Goal: Transaction & Acquisition: Purchase product/service

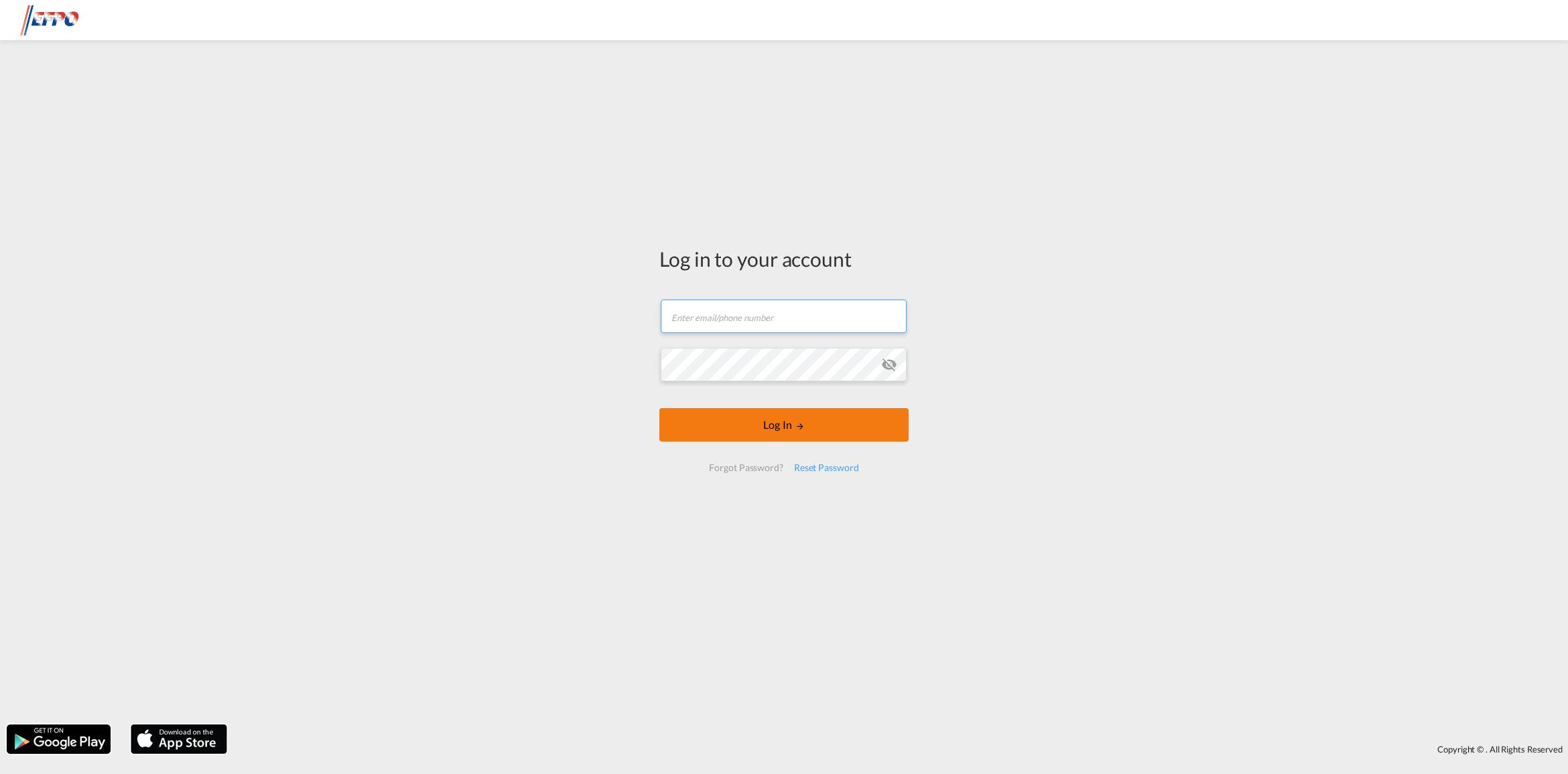
type input "[DOMAIN_NAME][EMAIL_ADDRESS][DOMAIN_NAME]"
click at [744, 425] on button "Log In" at bounding box center [784, 425] width 249 height 34
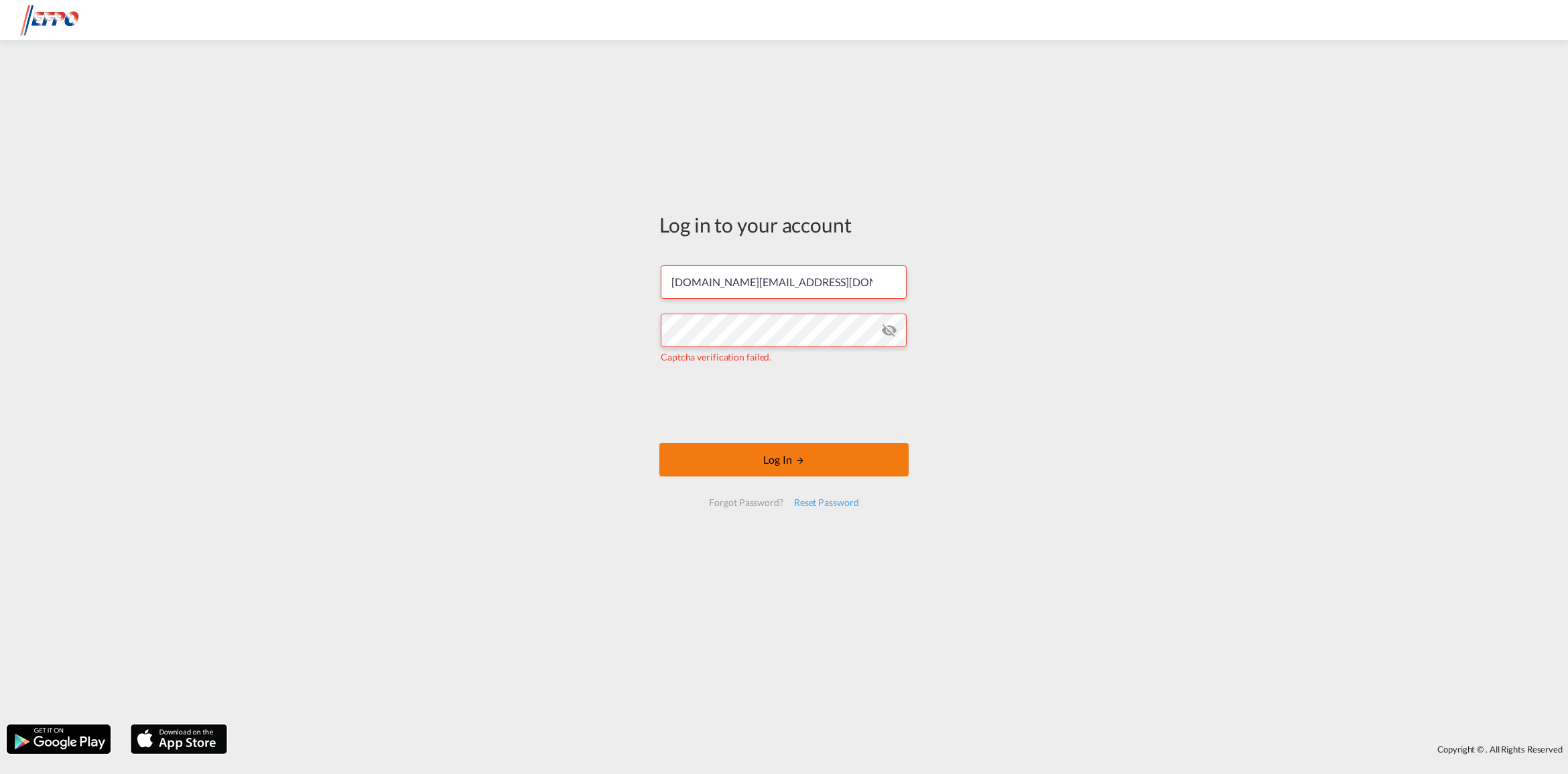
click at [725, 460] on button "Log In" at bounding box center [784, 460] width 249 height 34
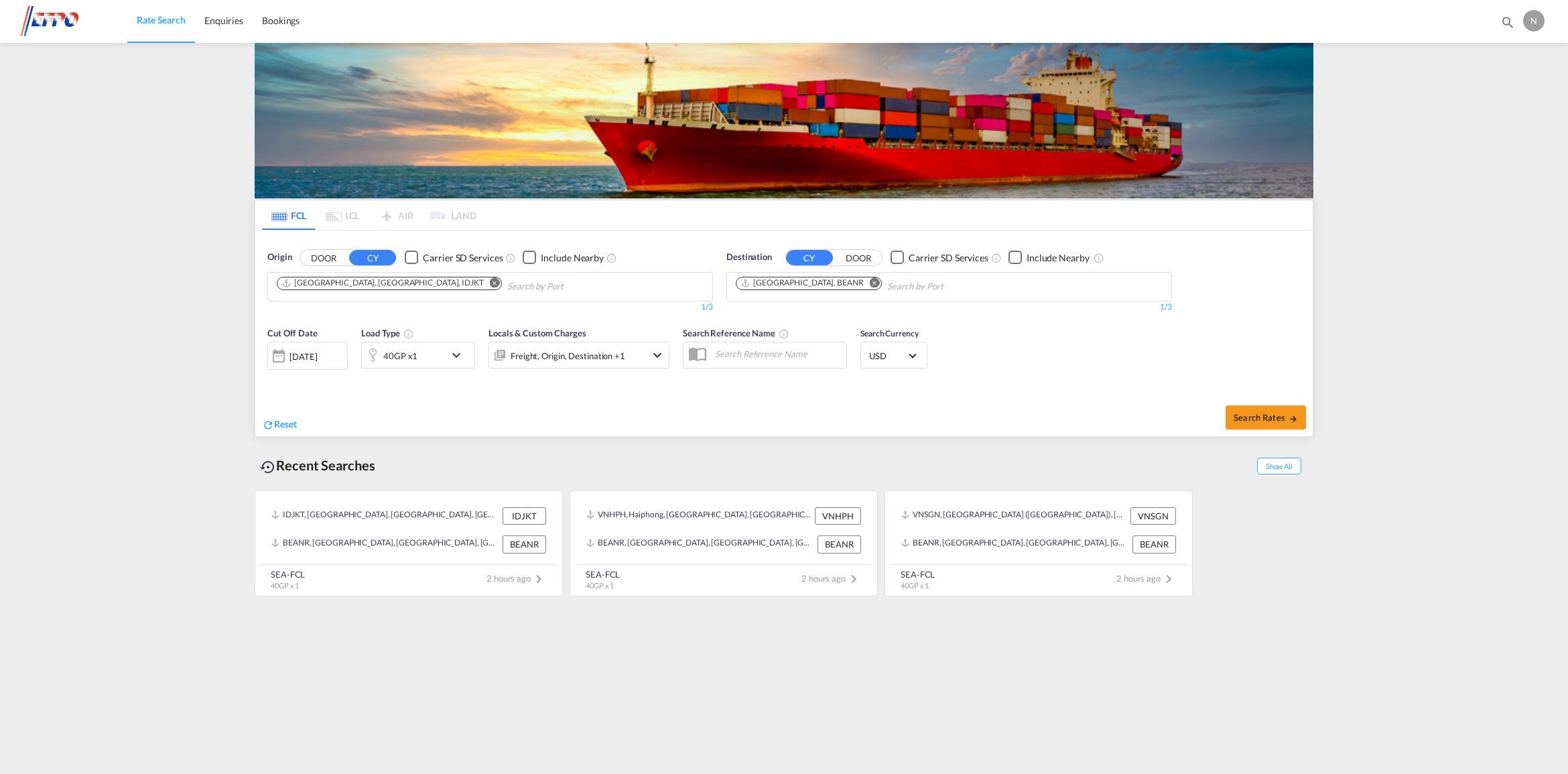
click at [490, 283] on md-icon "Remove" at bounding box center [495, 282] width 10 height 10
click at [376, 283] on input "Chips input." at bounding box center [341, 287] width 128 height 22
type input "nhava"
click at [352, 320] on div "[PERSON_NAME] ( [PERSON_NAME]) [GEOGRAPHIC_DATA] INNSA" at bounding box center [381, 318] width 255 height 40
click at [456, 354] on md-icon "icon-chevron-down" at bounding box center [459, 355] width 23 height 16
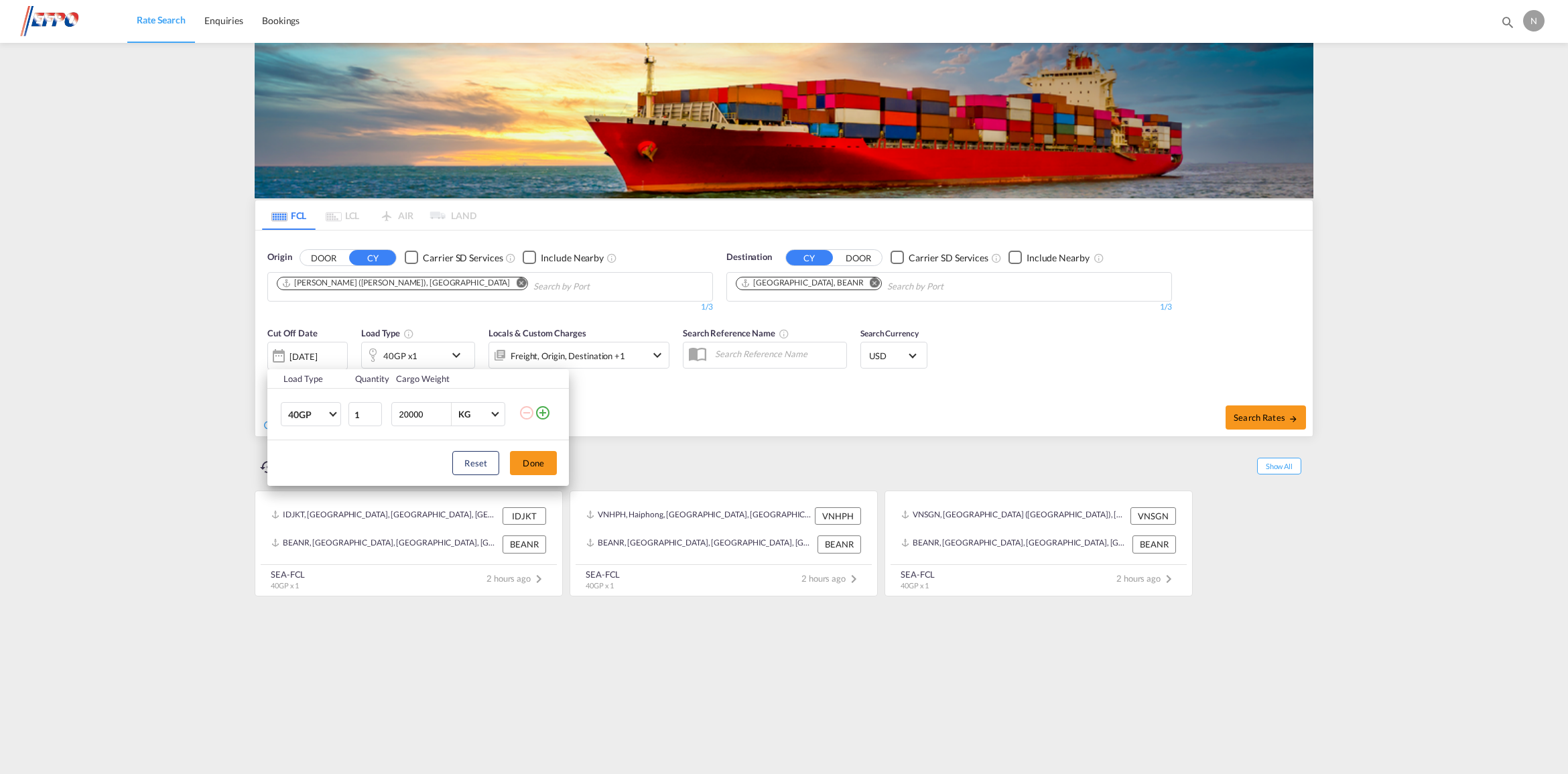
click at [540, 410] on md-icon "icon-plus-circle-outline" at bounding box center [543, 413] width 16 height 16
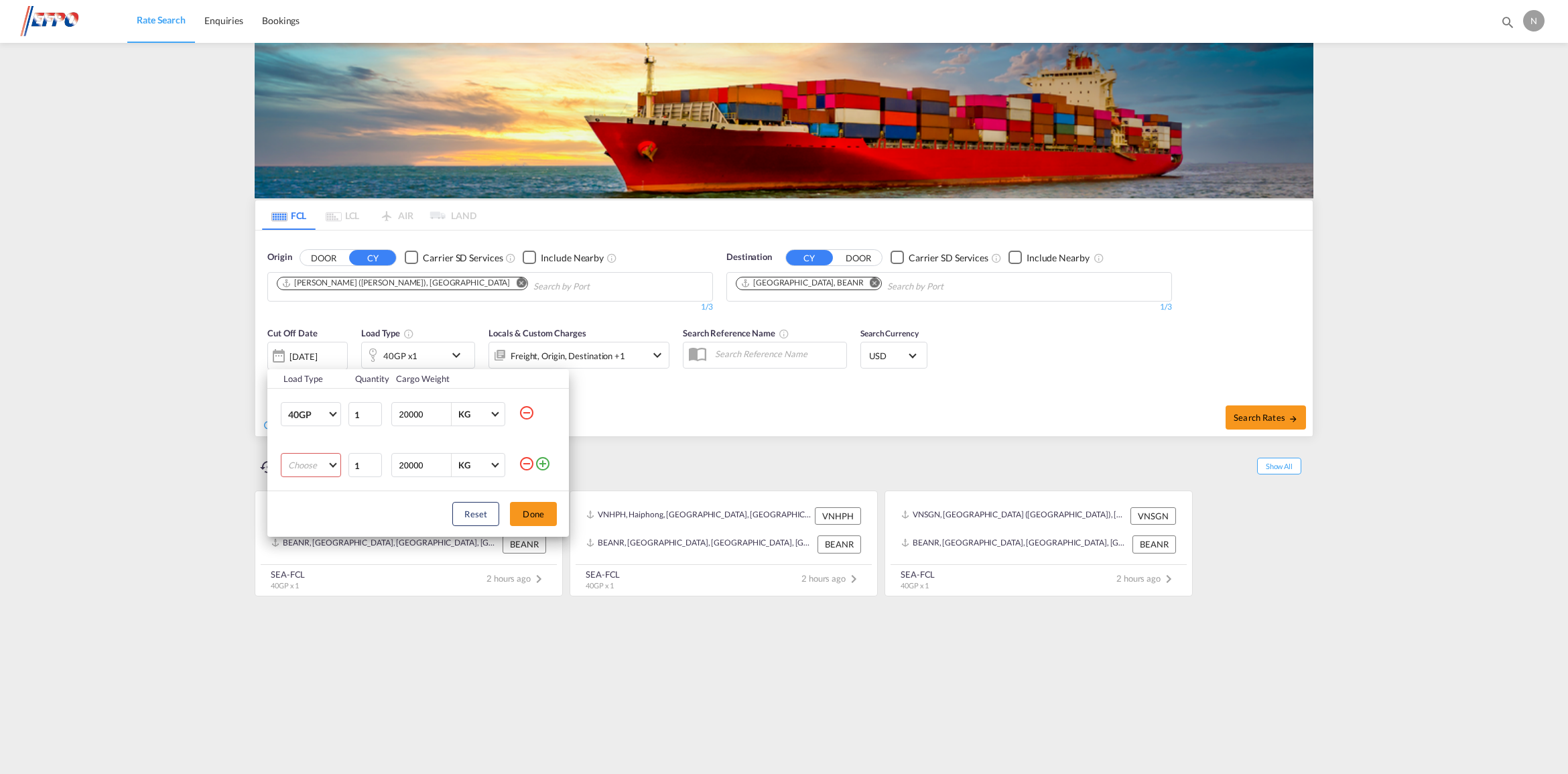
drag, startPoint x: 322, startPoint y: 456, endPoint x: 316, endPoint y: 467, distance: 12.5
click at [320, 457] on md-select "Choose 20GP 40GP 40HC 45HC 20RE 40RE 40HR 20OT 40OT 20FR 40FR 40NR 20NR 45S 20T…" at bounding box center [311, 465] width 61 height 24
click at [307, 472] on md-option "20GP" at bounding box center [323, 466] width 91 height 32
click at [541, 514] on button "Done" at bounding box center [533, 514] width 47 height 24
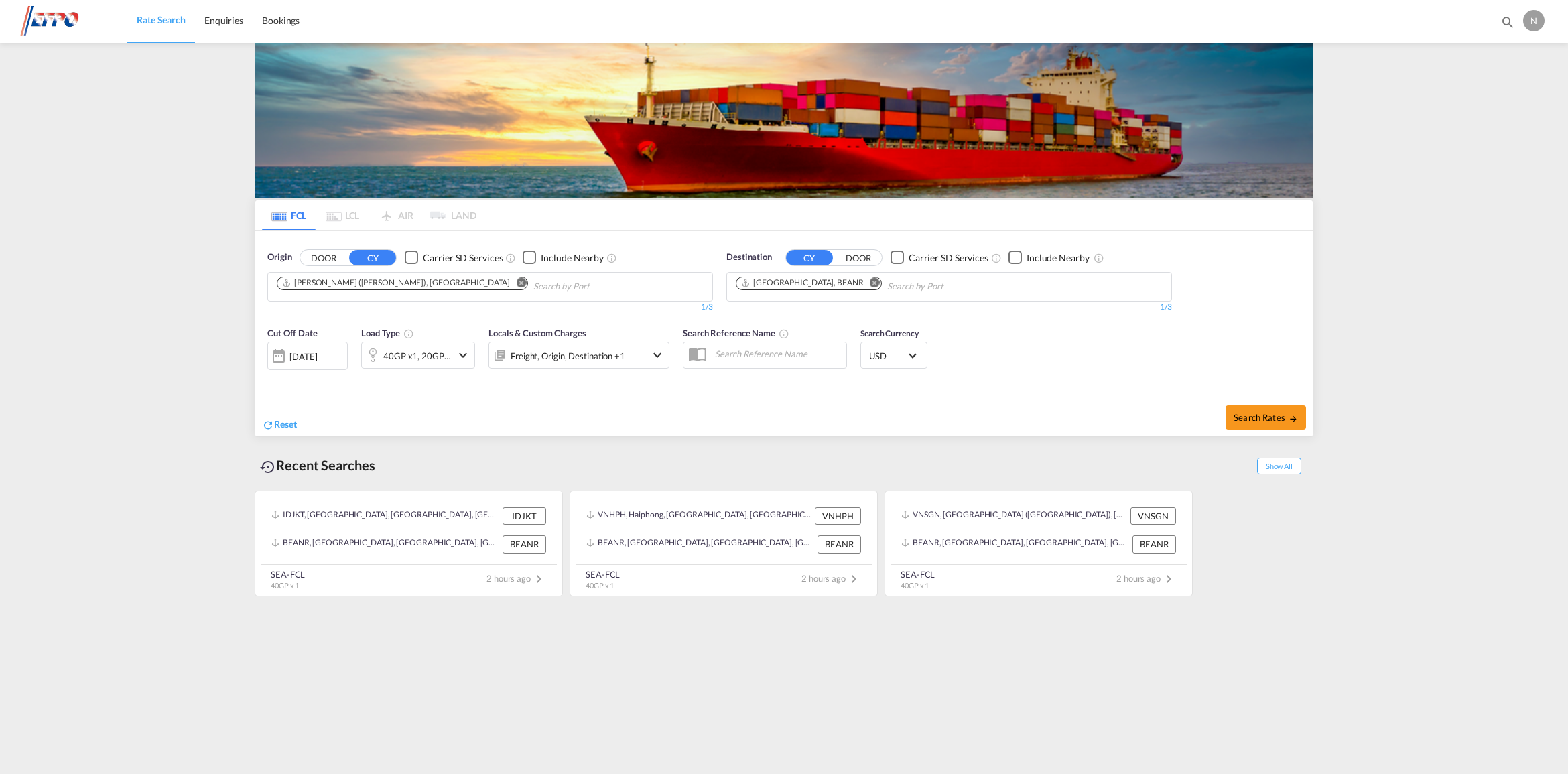
click at [317, 355] on div "[DATE]" at bounding box center [303, 356] width 27 height 12
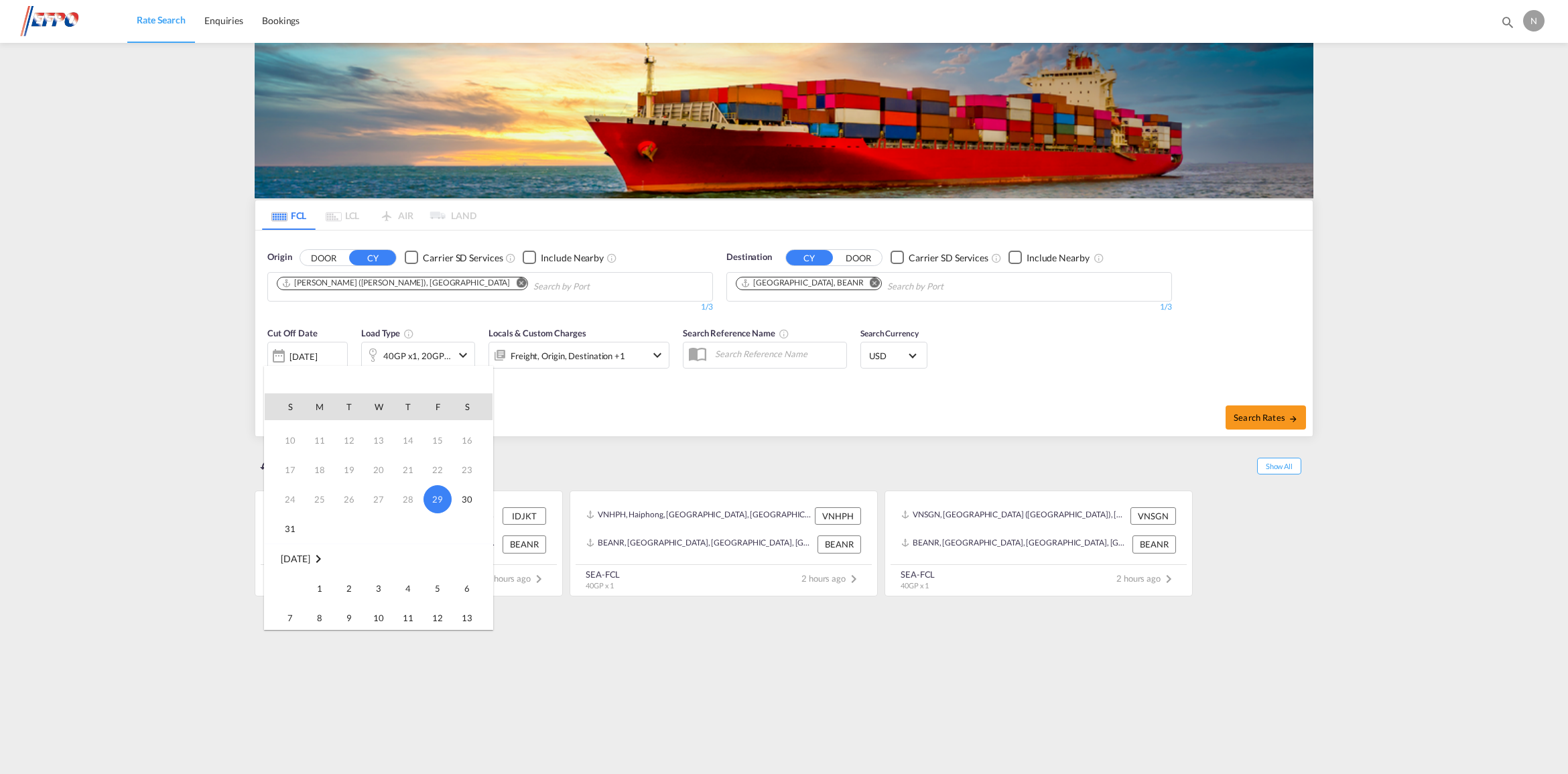
scroll to position [84, 0]
click at [320, 561] on span "1" at bounding box center [319, 559] width 27 height 27
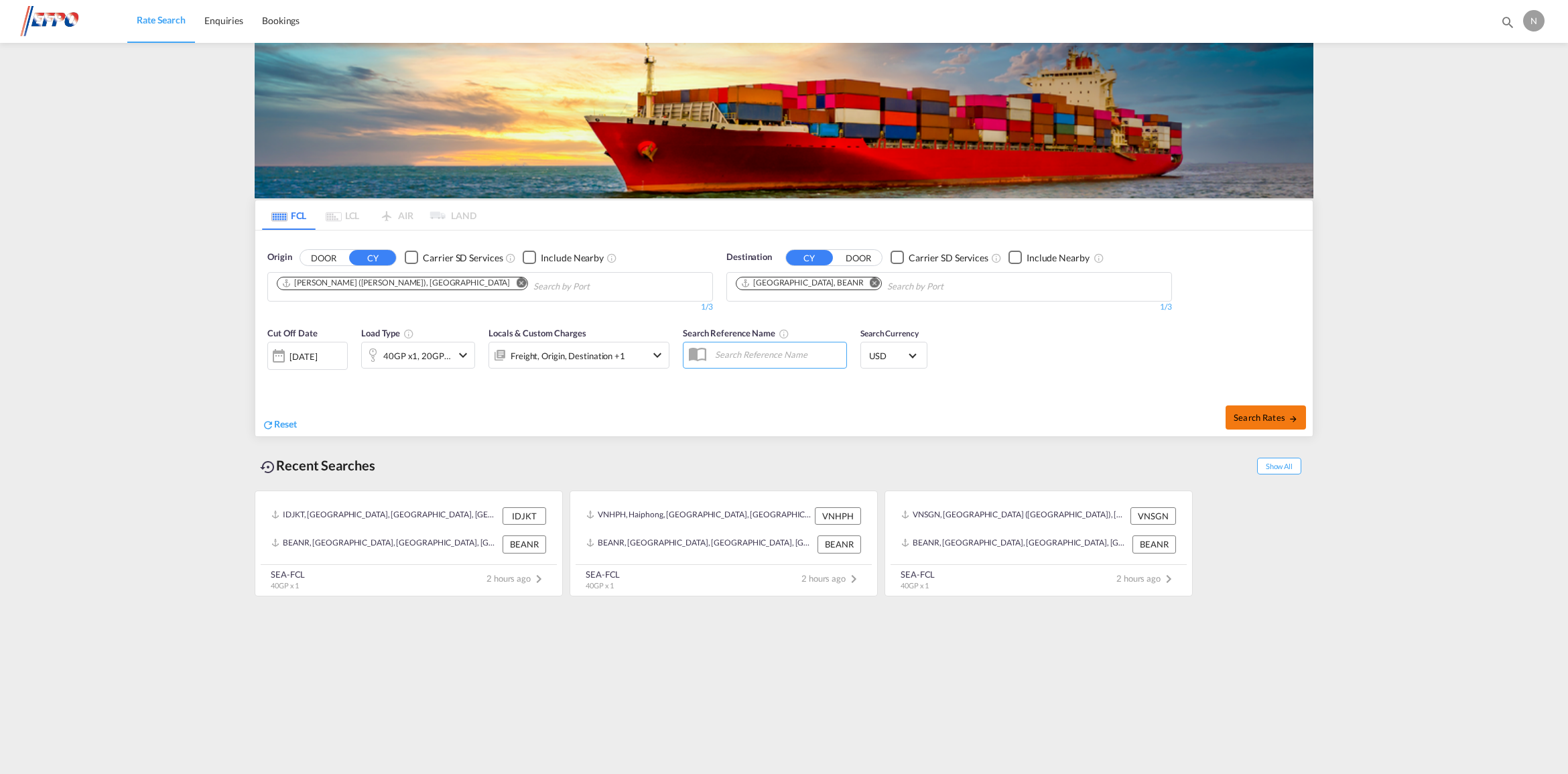
click at [1275, 417] on span "Search Rates" at bounding box center [1266, 417] width 65 height 10
type input "INNSA to BEANR / [DATE]"
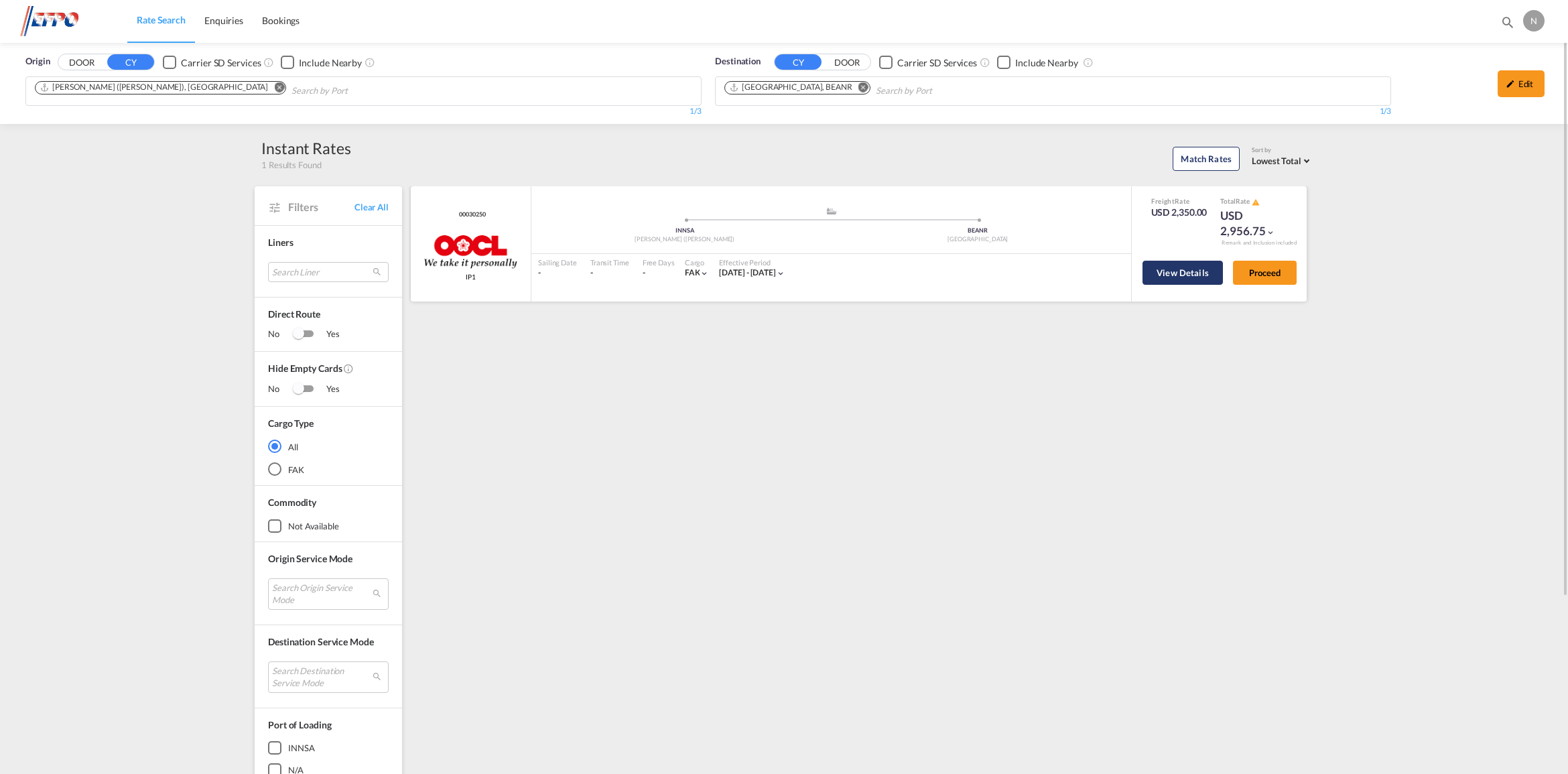
click at [1170, 266] on button "View Details" at bounding box center [1183, 273] width 81 height 24
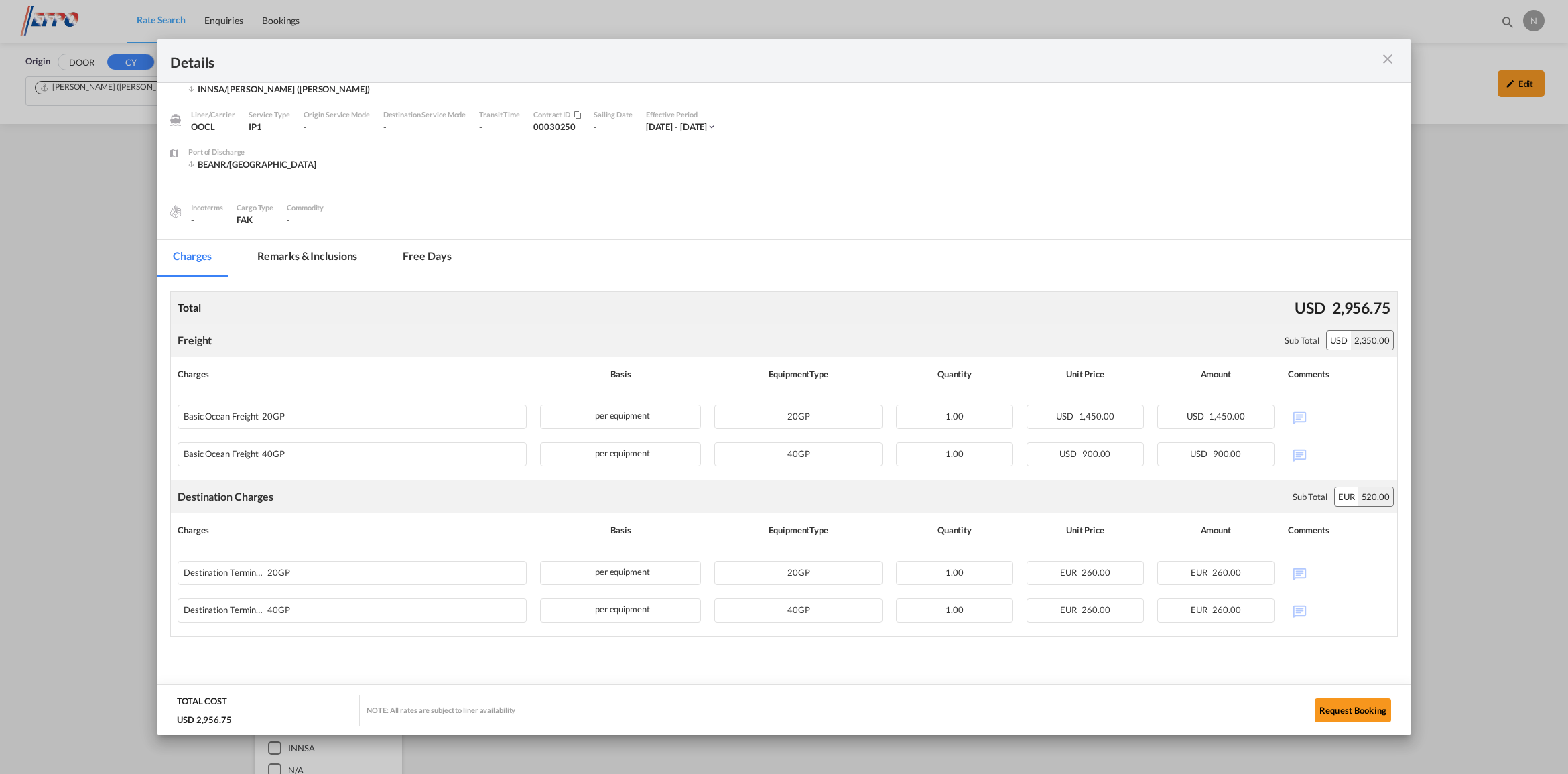
scroll to position [35, 0]
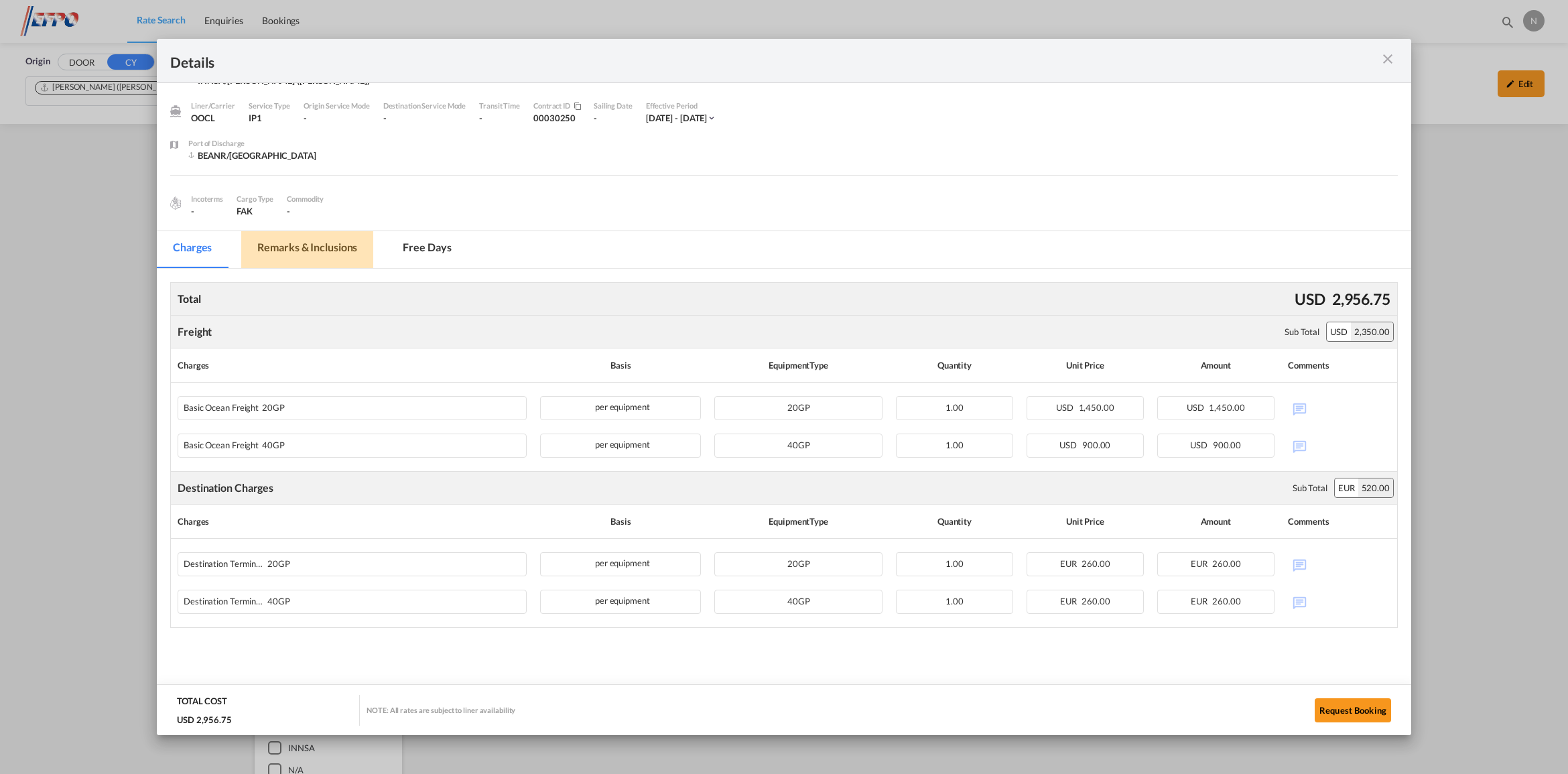
click at [282, 241] on md-tab-item "Remarks & Inclusions" at bounding box center [307, 249] width 132 height 37
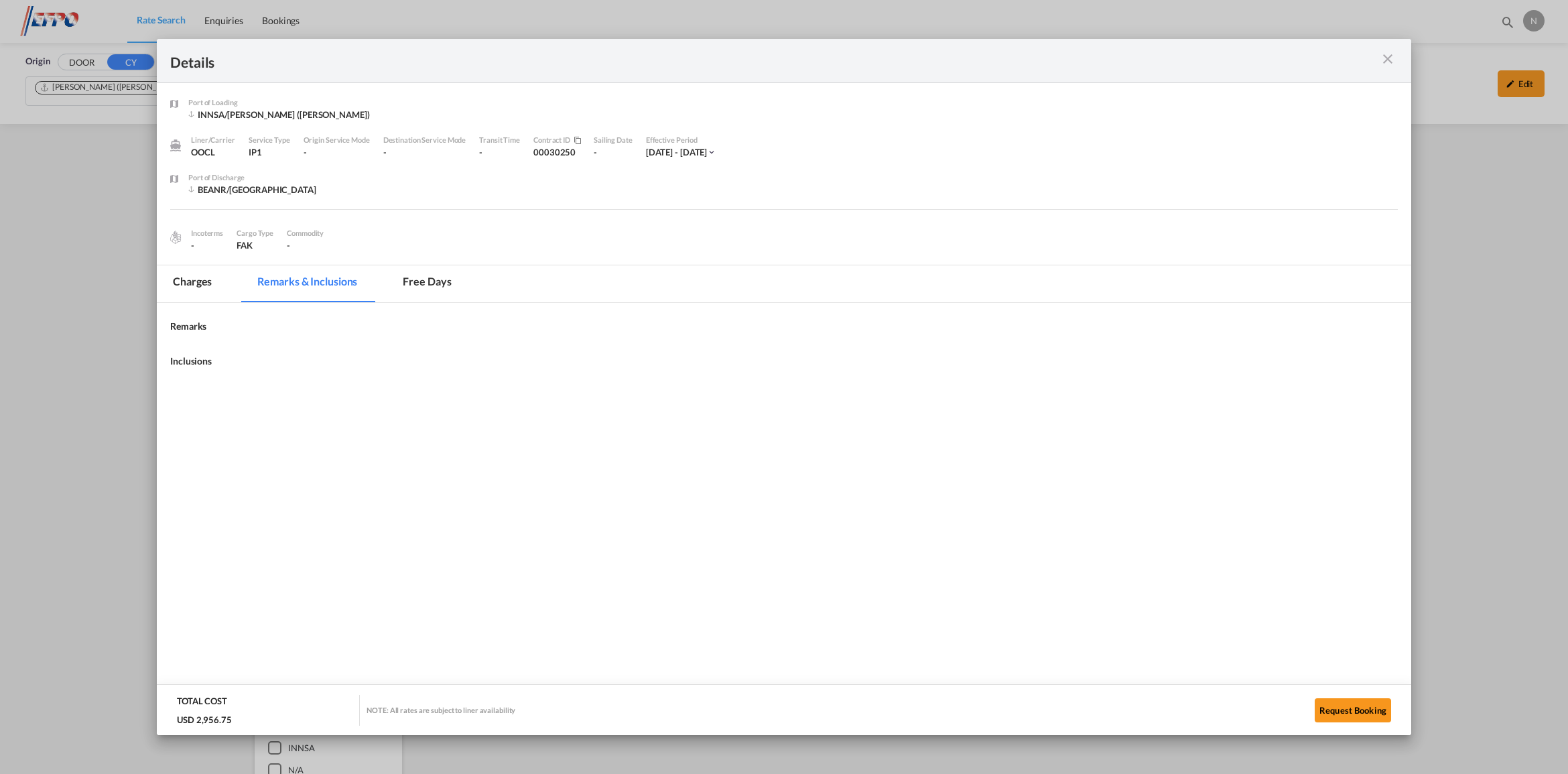
scroll to position [0, 0]
click at [428, 285] on md-tab-item "Free days" at bounding box center [427, 284] width 81 height 37
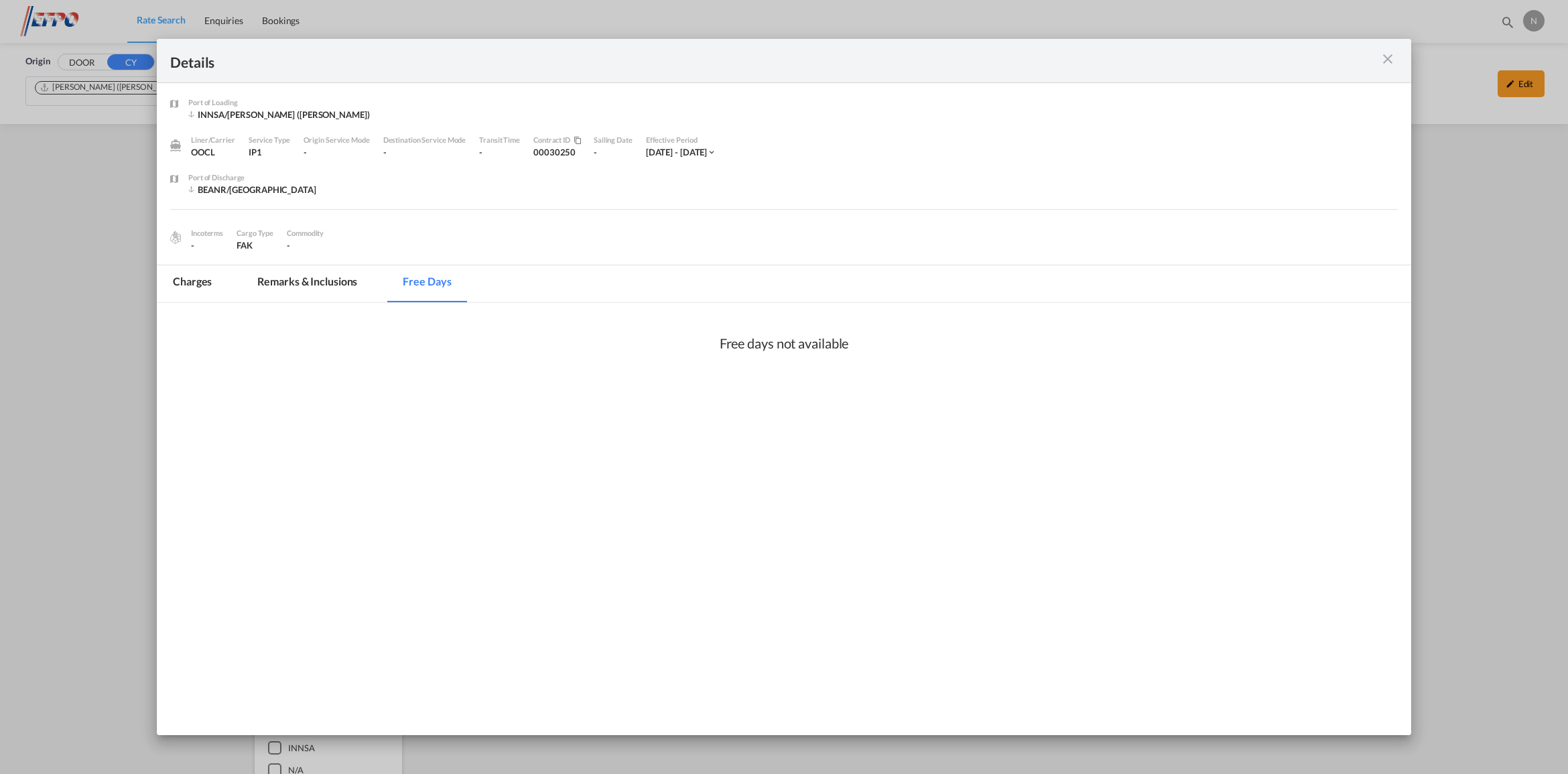
click at [309, 286] on md-tab-item "Remarks & Inclusions" at bounding box center [307, 284] width 132 height 37
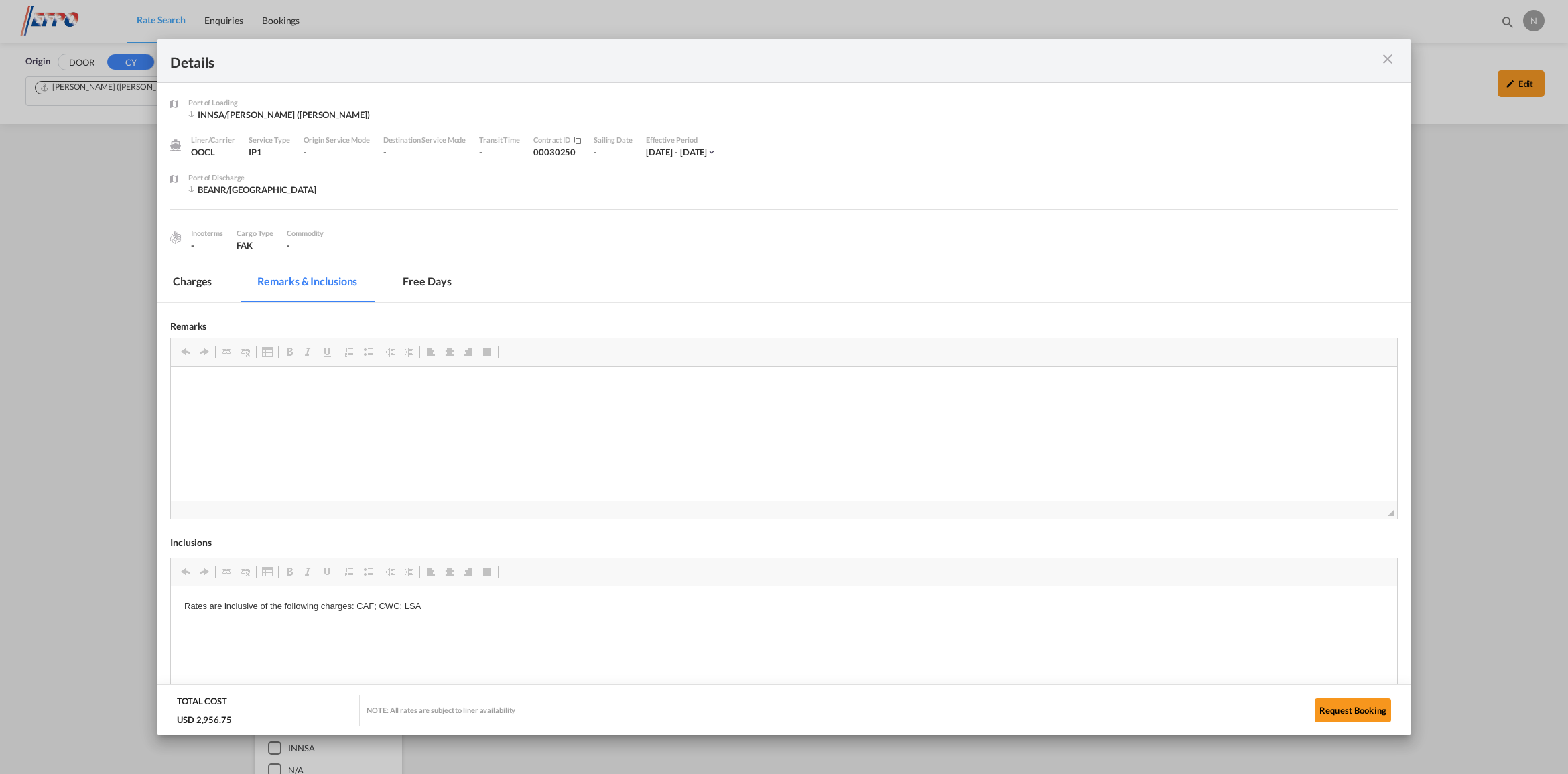
click at [1385, 57] on md-icon "icon-close m-3 fg-AAA8AD cursor" at bounding box center [1388, 59] width 16 height 16
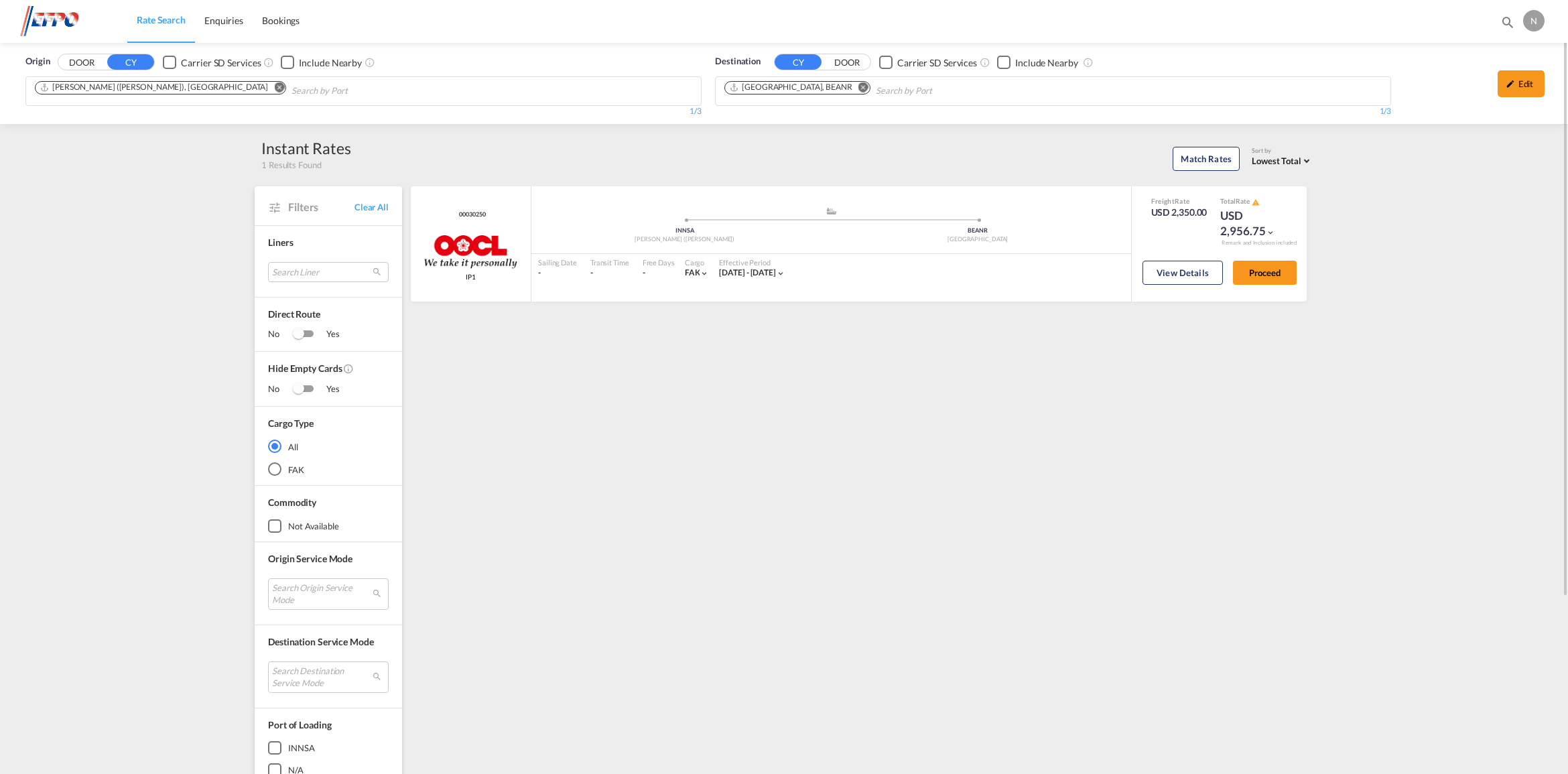
click at [1295, 157] on span "Lowest Total" at bounding box center [1276, 161] width 49 height 10
click at [1415, 225] on md-backdrop at bounding box center [784, 387] width 1568 height 774
click at [1242, 226] on div "USD 2,956.75" at bounding box center [1253, 224] width 67 height 32
click at [1509, 89] on div "Edit" at bounding box center [1521, 83] width 47 height 27
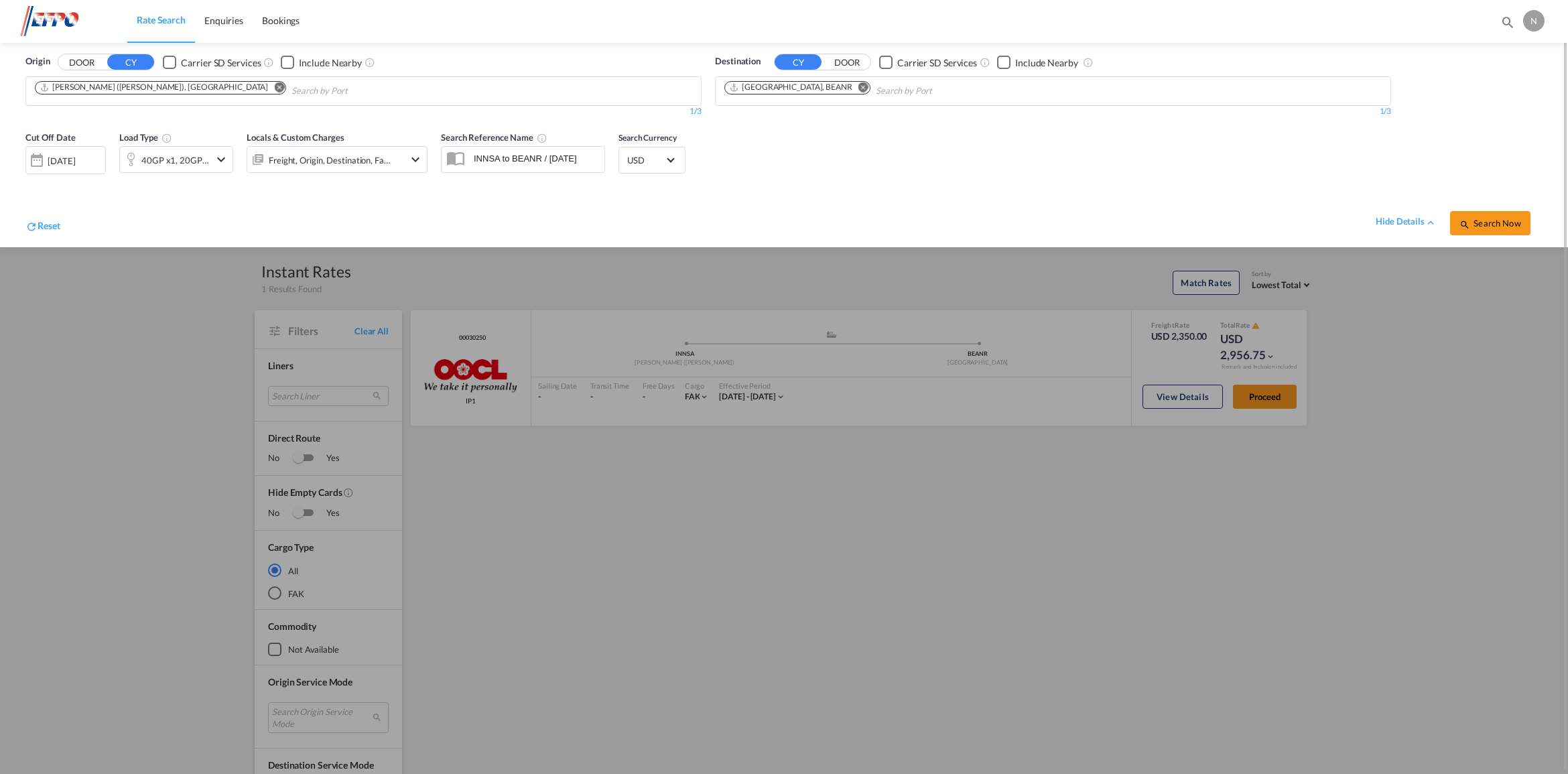
click at [397, 164] on div "Freight, Origin, Destination, Factory Stuffing" at bounding box center [337, 159] width 181 height 27
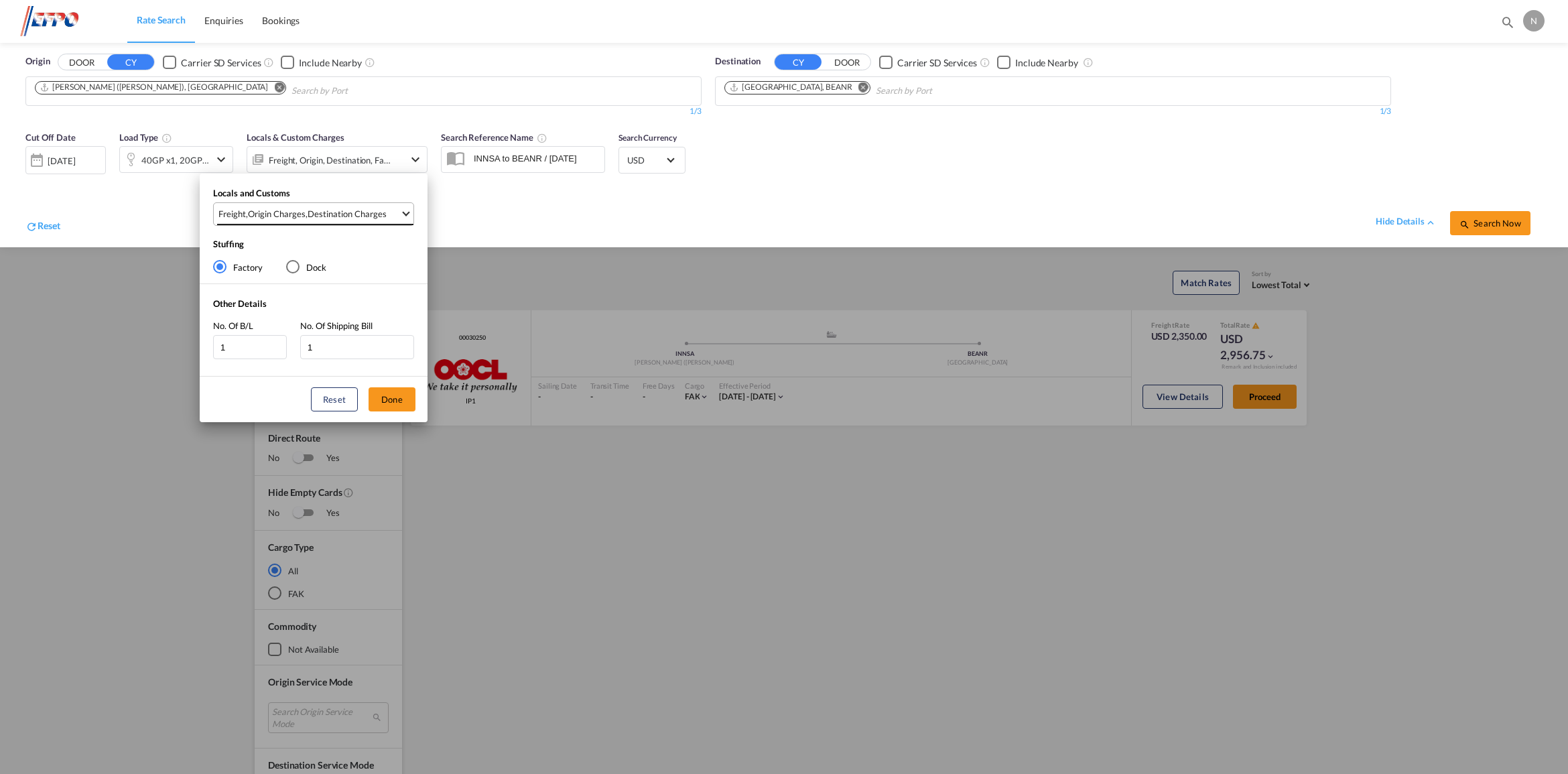
click at [391, 212] on span "Freight , Origin Charges , Destination Charges" at bounding box center [309, 213] width 182 height 12
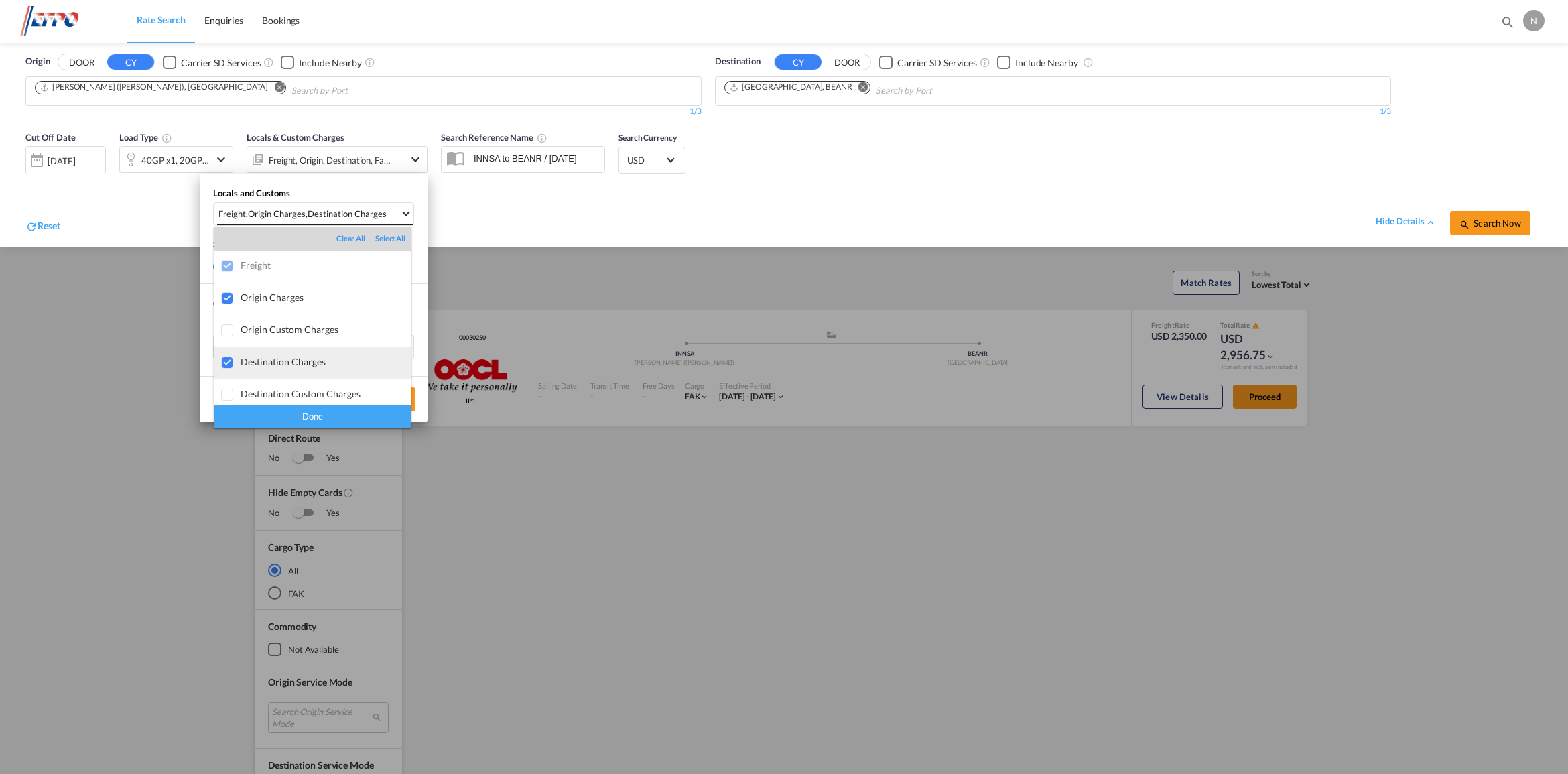
scroll to position [6, 0]
click at [638, 232] on md-backdrop at bounding box center [784, 387] width 1568 height 774
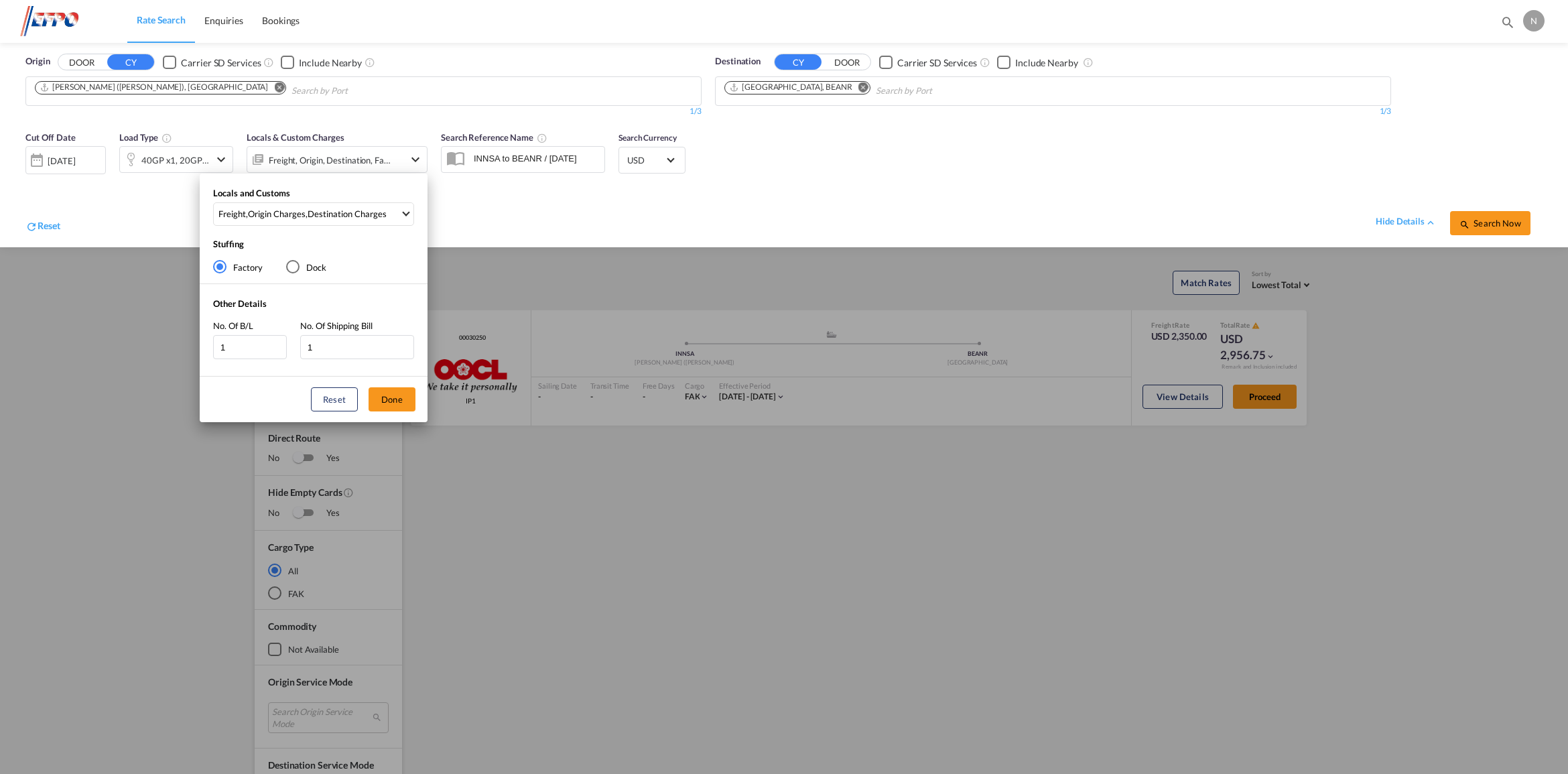
click at [939, 216] on div "Locals and Customs Freight , Origin Charges , Destination Charges Stuffing Fact…" at bounding box center [784, 387] width 1568 height 774
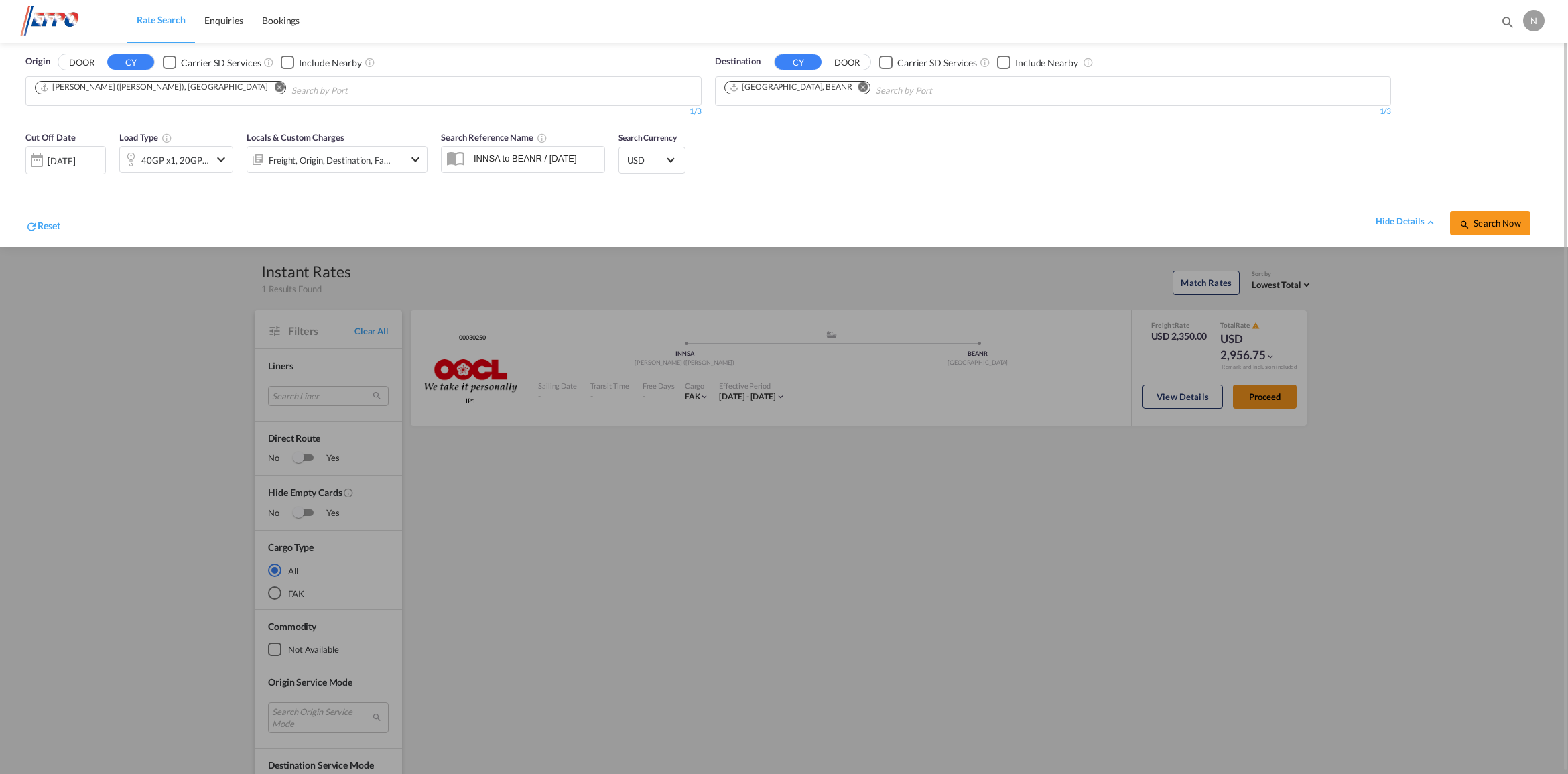
click at [1514, 312] on div at bounding box center [784, 387] width 1568 height 774
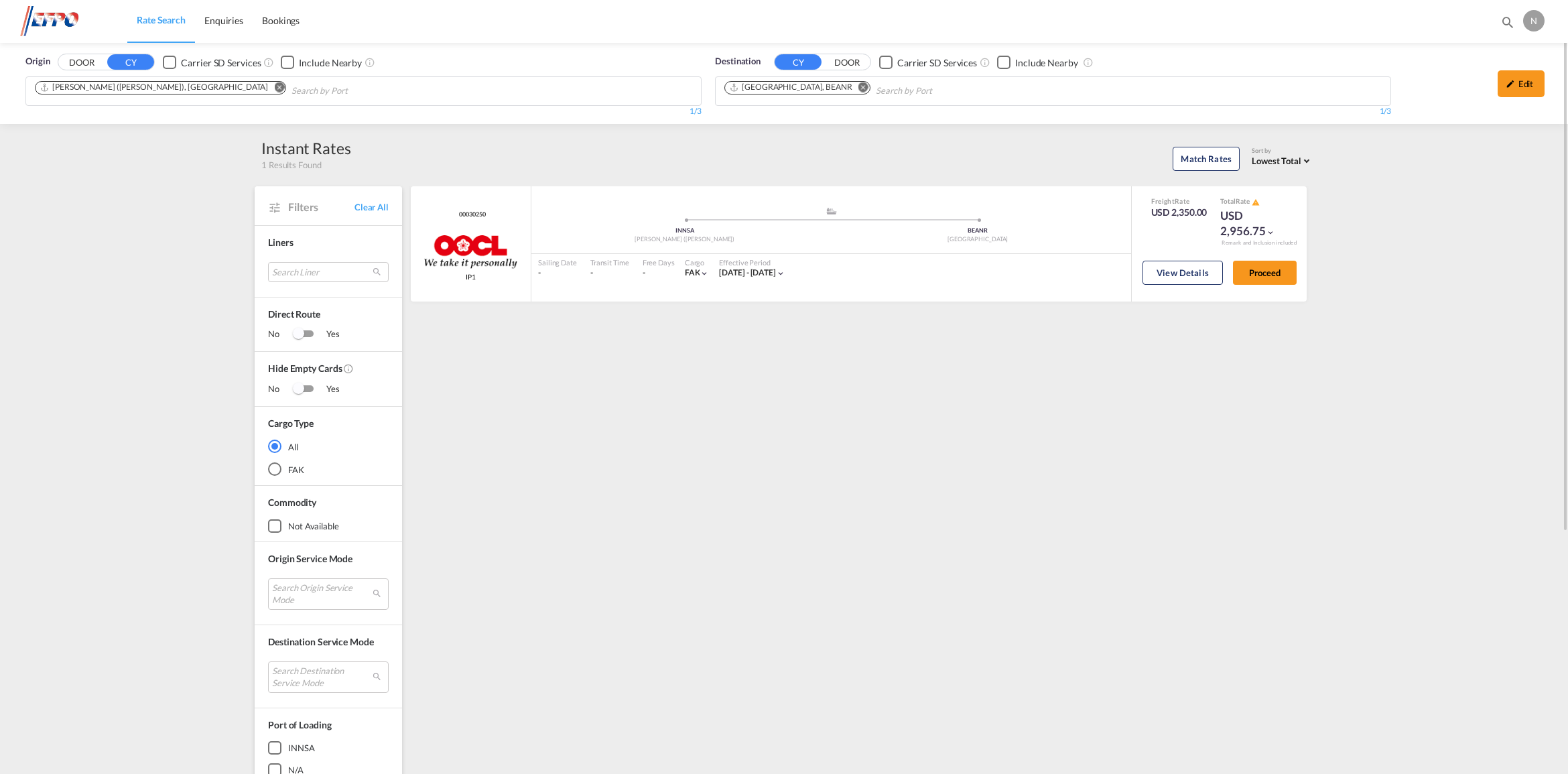
click at [1291, 154] on md-select-value "Lowest Total" at bounding box center [1282, 159] width 61 height 15
click at [1422, 223] on md-backdrop at bounding box center [784, 387] width 1568 height 774
click at [1177, 266] on button "View Details" at bounding box center [1183, 273] width 81 height 24
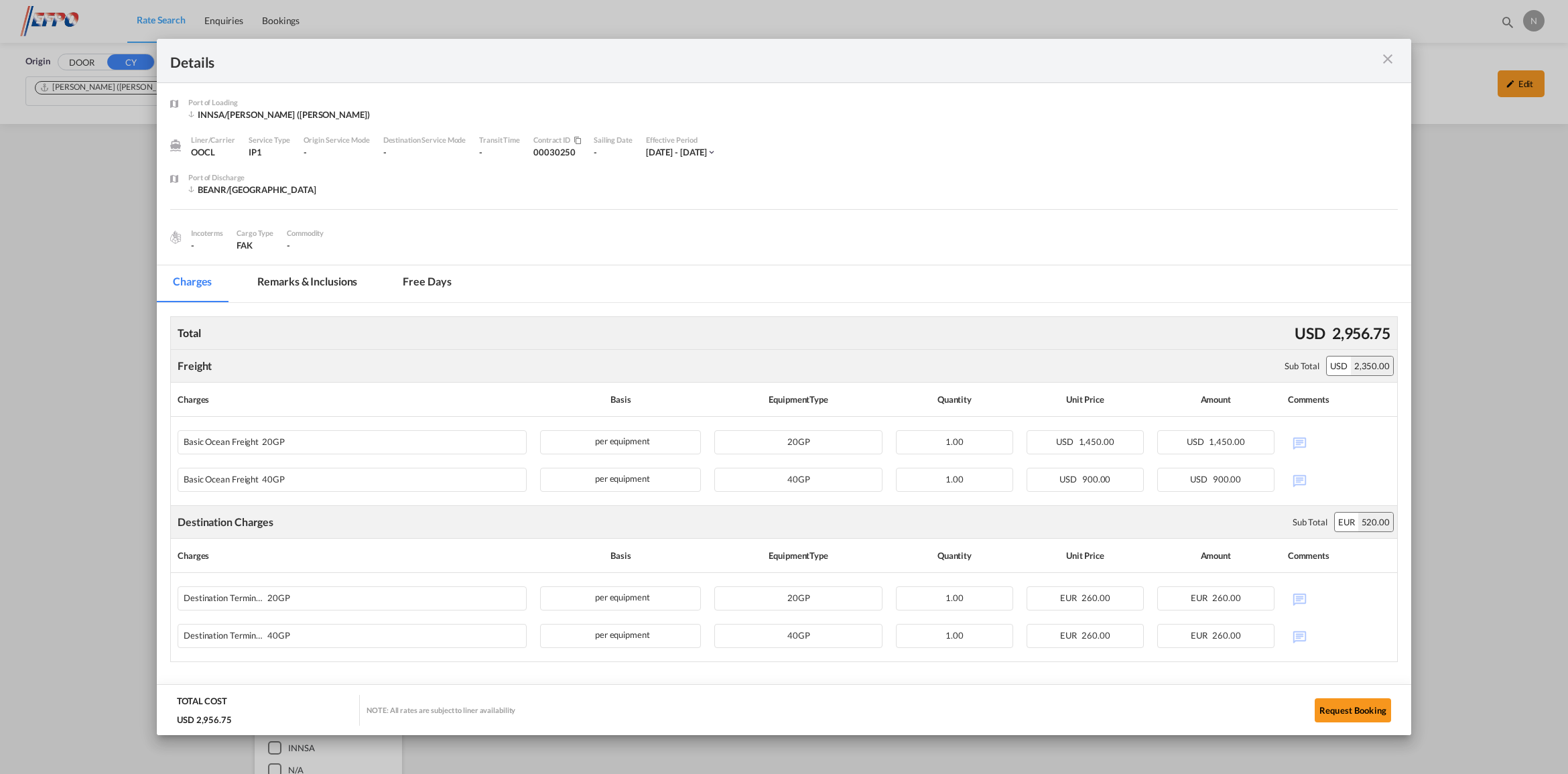
click at [302, 282] on md-tab-item "Remarks & Inclusions" at bounding box center [307, 284] width 132 height 37
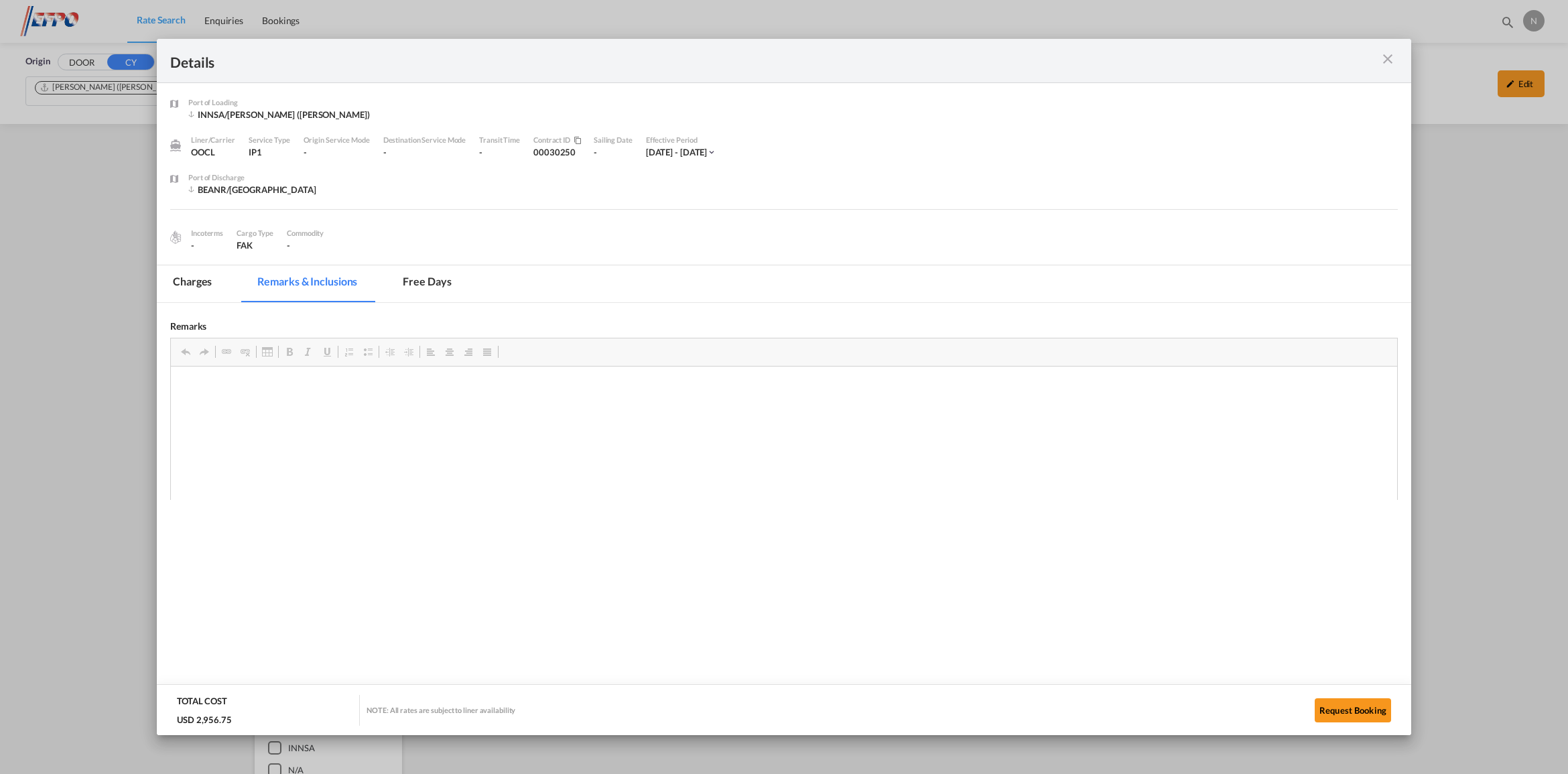
scroll to position [0, 0]
click at [433, 280] on md-tab-item "Free days" at bounding box center [427, 284] width 81 height 37
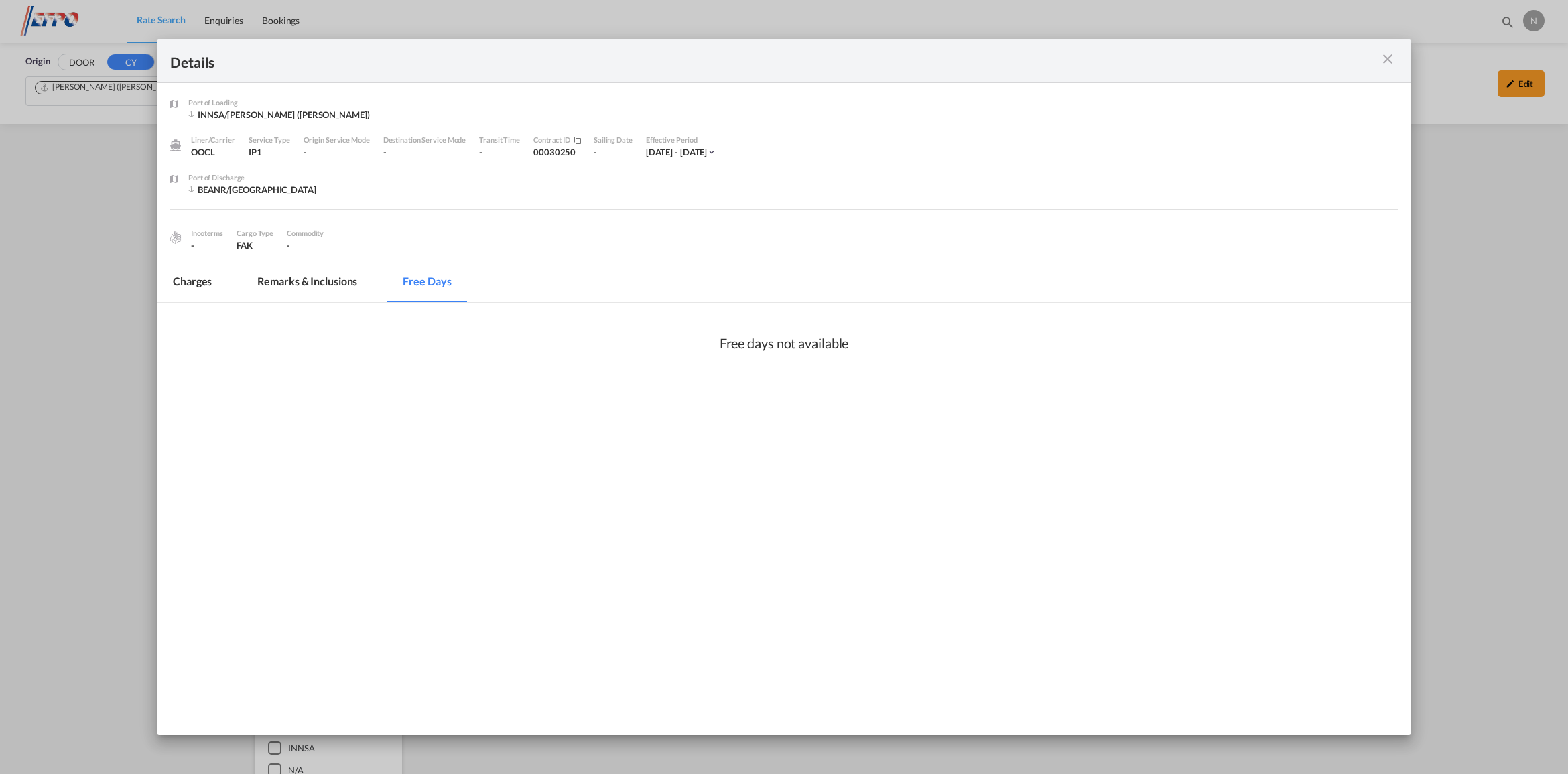
click at [327, 288] on md-tab-item "Remarks & Inclusions" at bounding box center [307, 284] width 132 height 37
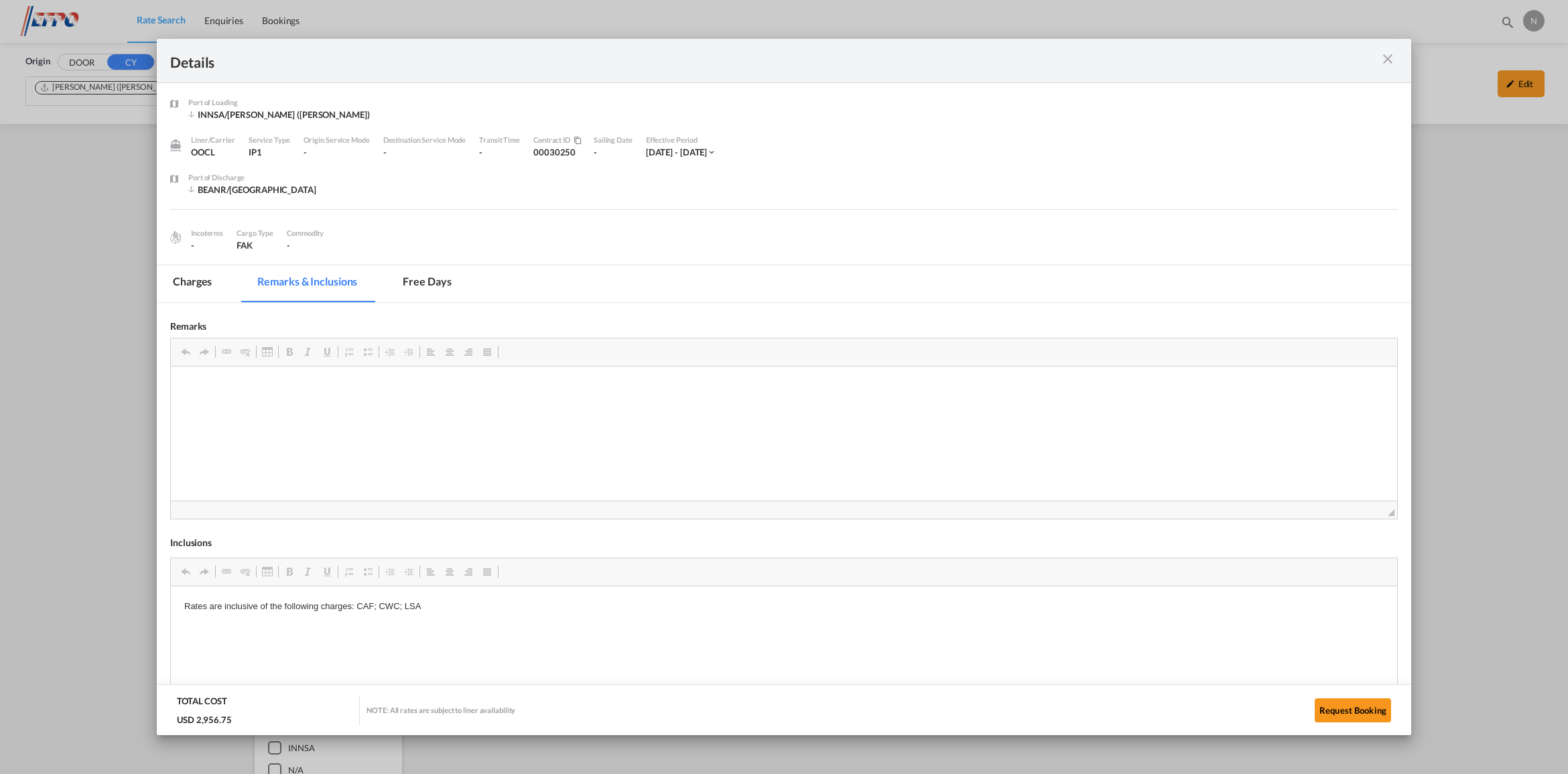
click at [210, 291] on md-tab-item "Charges" at bounding box center [192, 284] width 71 height 37
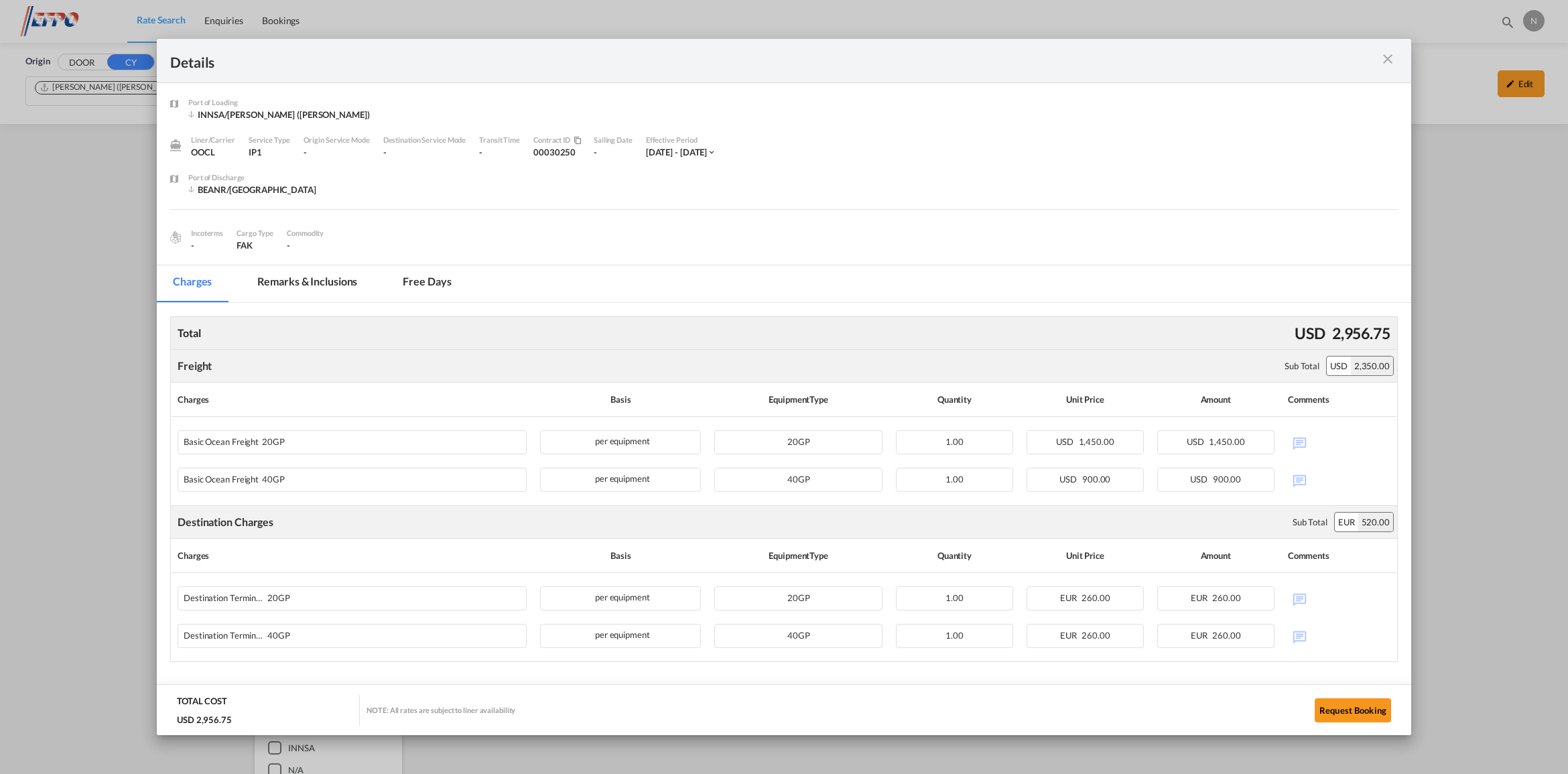
click at [1392, 51] on md-icon "icon-close m-3 fg-AAA8AD cursor" at bounding box center [1388, 59] width 16 height 16
